Goal: Navigation & Orientation: Go to known website

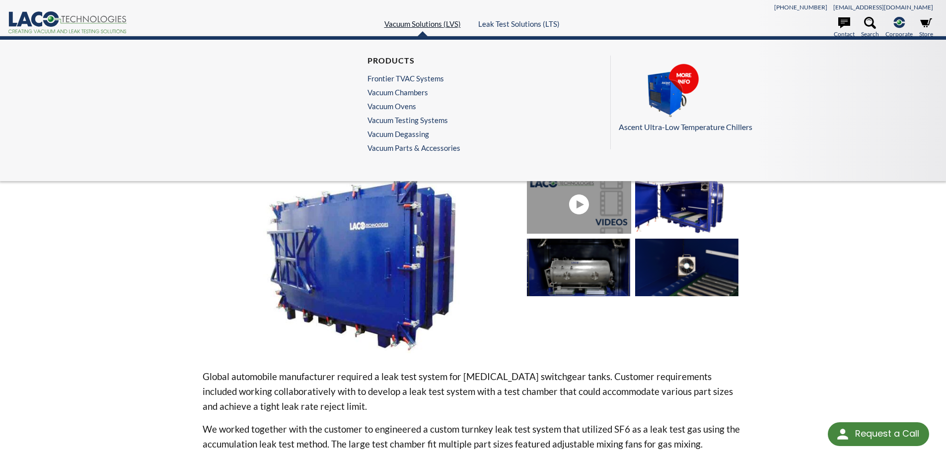
click at [411, 23] on link "Vacuum Solutions (LVS)" at bounding box center [422, 23] width 76 height 9
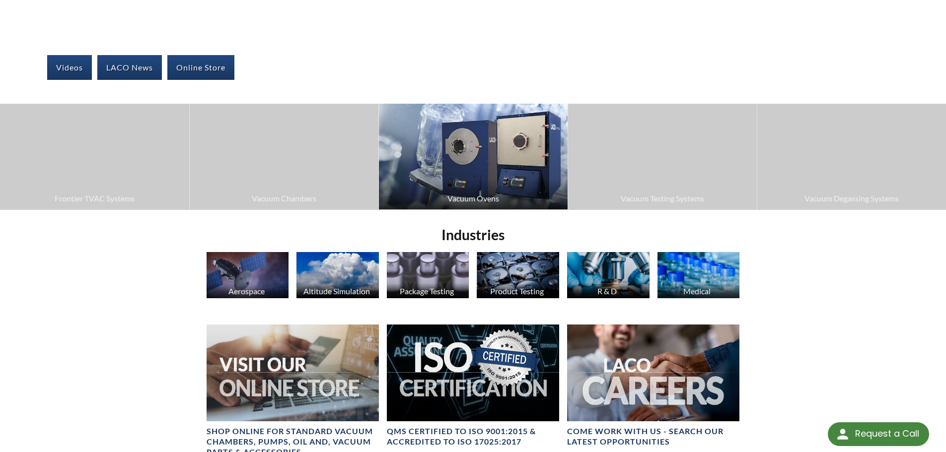
scroll to position [248, 0]
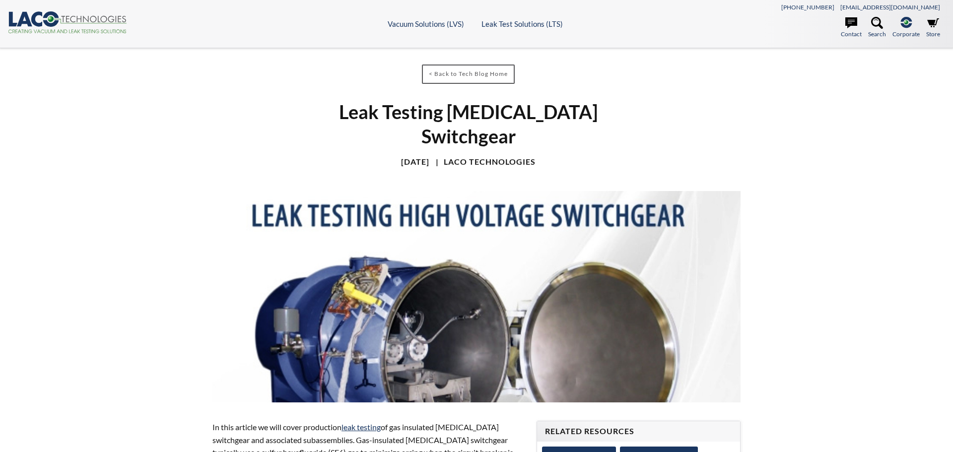
select select "Widget de traduction"
